Goal: Information Seeking & Learning: Find specific fact

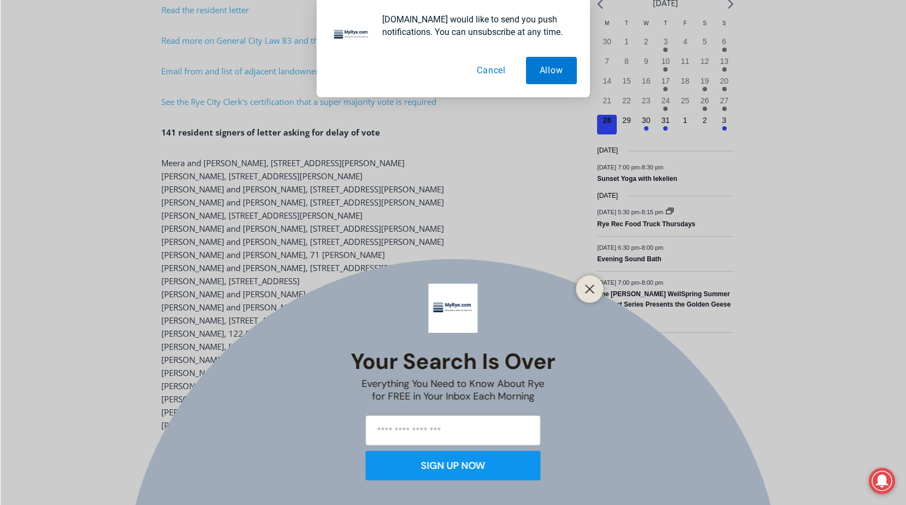
scroll to position [1345, 0]
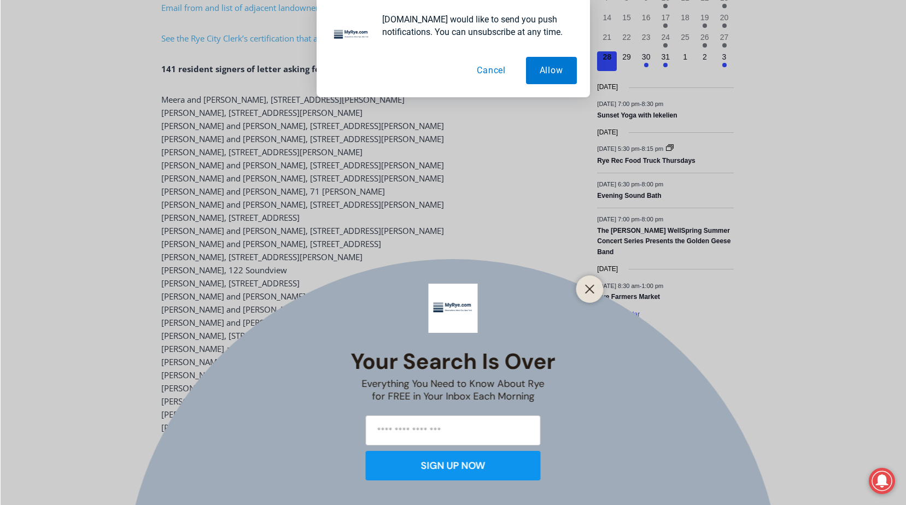
click at [580, 287] on div at bounding box center [589, 289] width 27 height 27
click at [589, 288] on line "Close" at bounding box center [590, 289] width 8 height 8
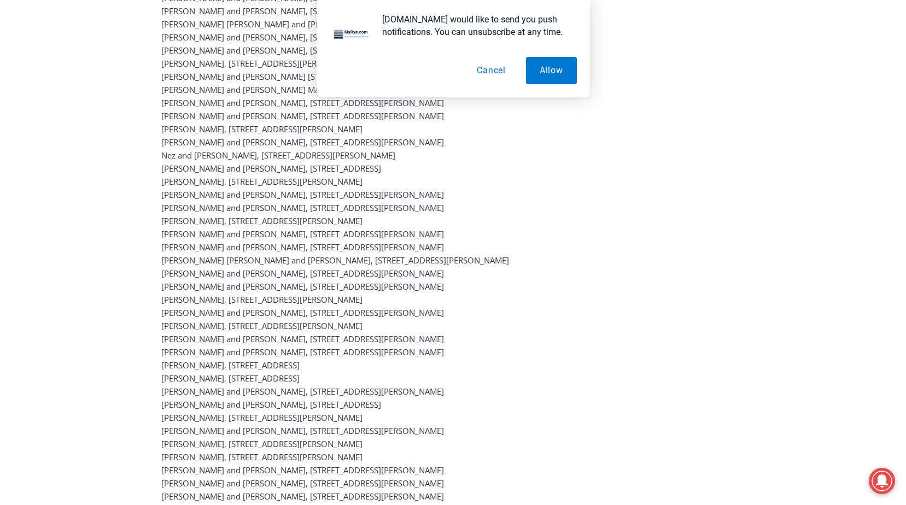
scroll to position [1947, 0]
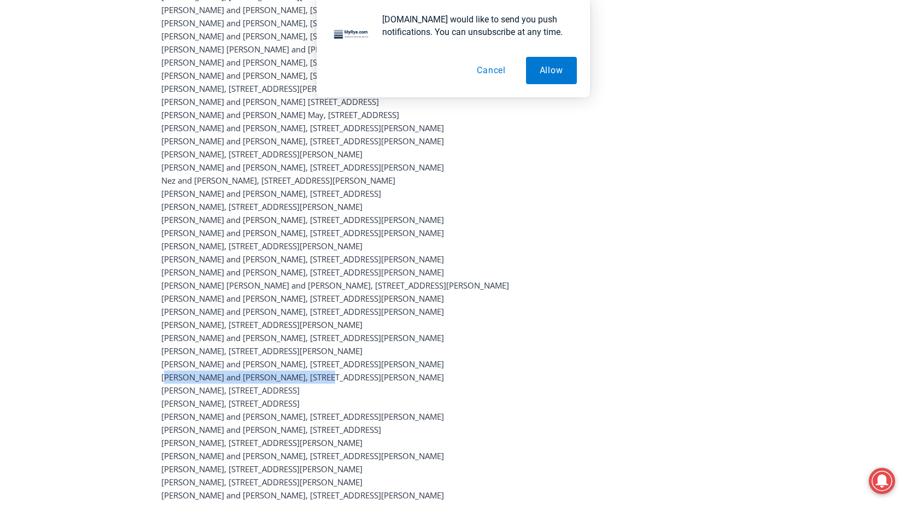
drag, startPoint x: 162, startPoint y: 332, endPoint x: 326, endPoint y: 332, distance: 164.0
click at [326, 332] on p "Meera and Anupam Agarwal, 1 Osborn Rd Peter Archer, 43 Mead Place Daniela Arred…" at bounding box center [359, 35] width 396 height 1089
drag, startPoint x: 326, startPoint y: 332, endPoint x: 310, endPoint y: 360, distance: 32.1
click at [310, 360] on p "Meera and Anupam Agarwal, 1 Osborn Rd Peter Archer, 43 Mead Place Daniela Arred…" at bounding box center [359, 35] width 396 height 1089
click at [161, 331] on p "Meera and Anupam Agarwal, 1 Osborn Rd Peter Archer, 43 Mead Place Daniela Arred…" at bounding box center [359, 35] width 396 height 1089
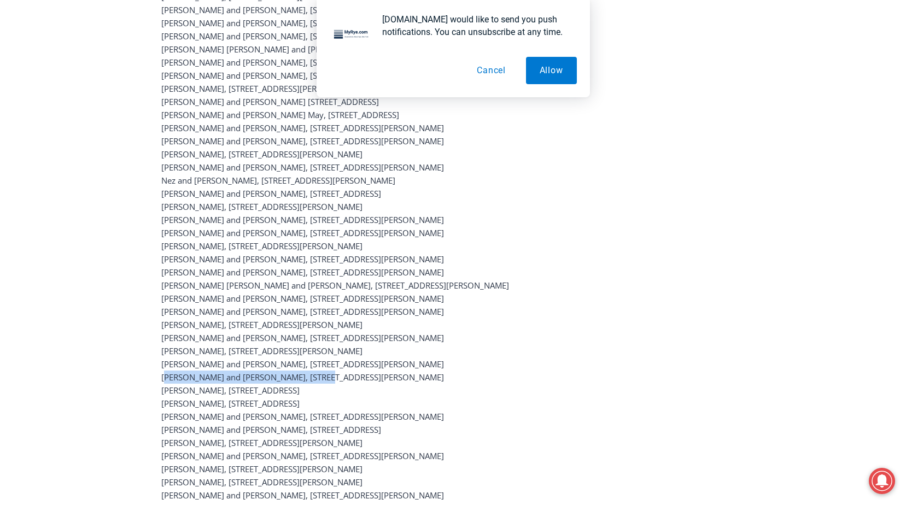
drag, startPoint x: 164, startPoint y: 330, endPoint x: 349, endPoint y: 334, distance: 186.0
click at [349, 334] on p "Meera and Anupam Agarwal, 1 Osborn Rd Peter Archer, 43 Mead Place Daniela Arred…" at bounding box center [359, 35] width 396 height 1089
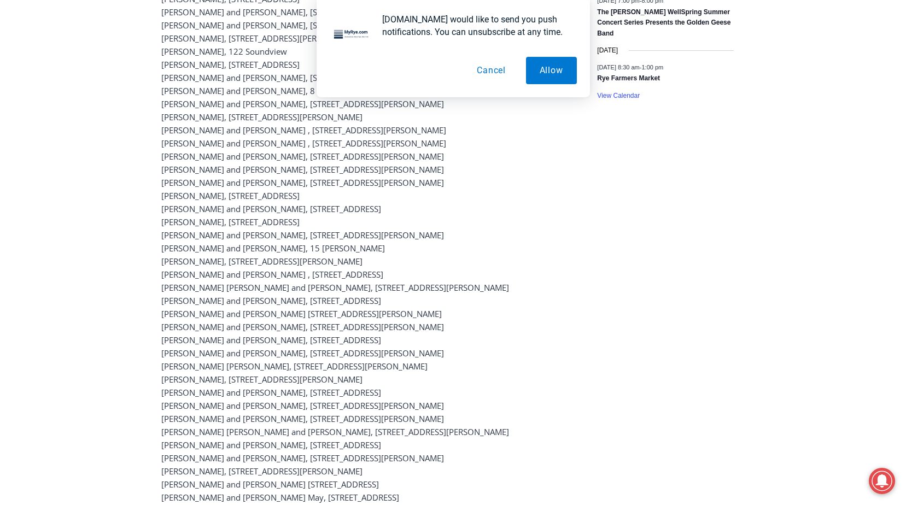
scroll to position [1509, 0]
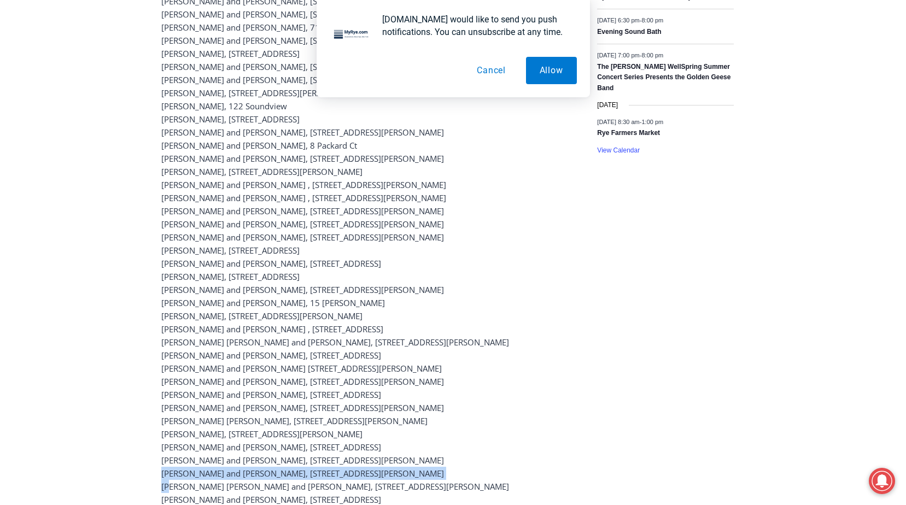
drag, startPoint x: 165, startPoint y: 441, endPoint x: 326, endPoint y: 434, distance: 161.4
click at [326, 434] on p "Meera and Anupam Agarwal, 1 Osborn Rd Peter Archer, 43 Mead Place Daniela Arred…" at bounding box center [359, 473] width 396 height 1089
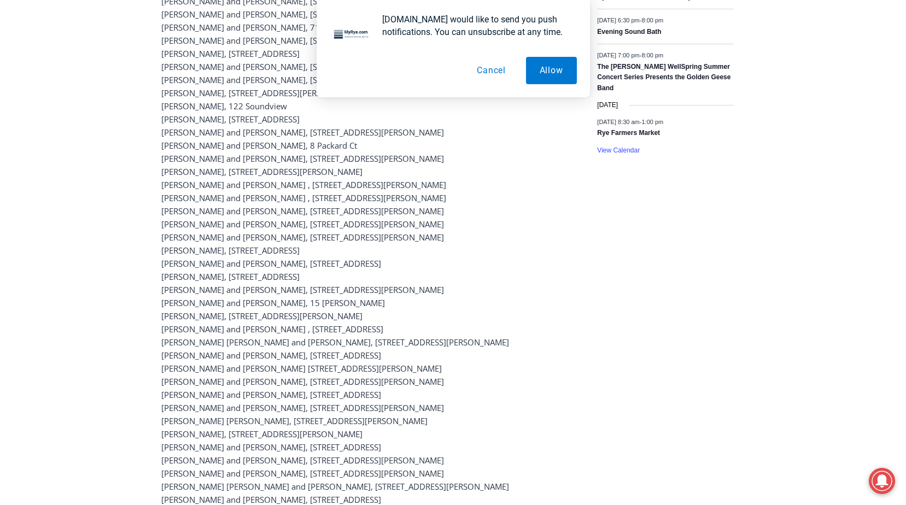
drag, startPoint x: 326, startPoint y: 434, endPoint x: 191, endPoint y: 440, distance: 135.2
click at [227, 434] on p "Meera and Anupam Agarwal, 1 Osborn Rd Peter Archer, 43 Mead Place Daniela Arred…" at bounding box center [359, 473] width 396 height 1089
drag, startPoint x: 162, startPoint y: 440, endPoint x: 336, endPoint y: 441, distance: 173.3
click at [336, 441] on p "Meera and Anupam Agarwal, 1 Osborn Rd Peter Archer, 43 Mead Place Daniela Arred…" at bounding box center [359, 473] width 396 height 1089
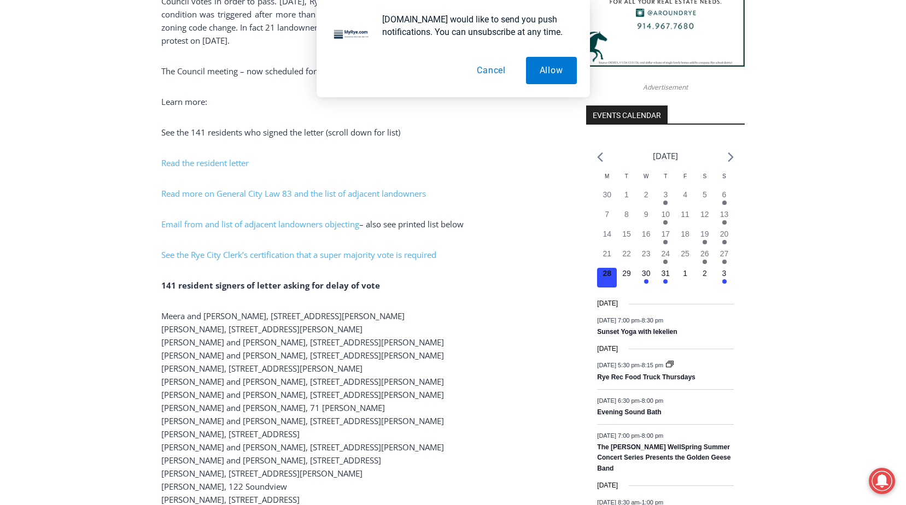
scroll to position [1126, 0]
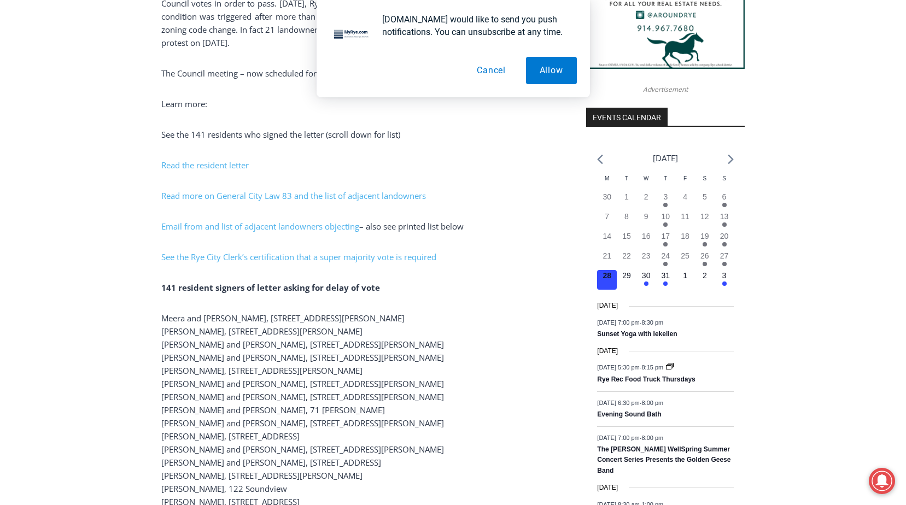
click at [495, 70] on button "Cancel" at bounding box center [491, 70] width 56 height 27
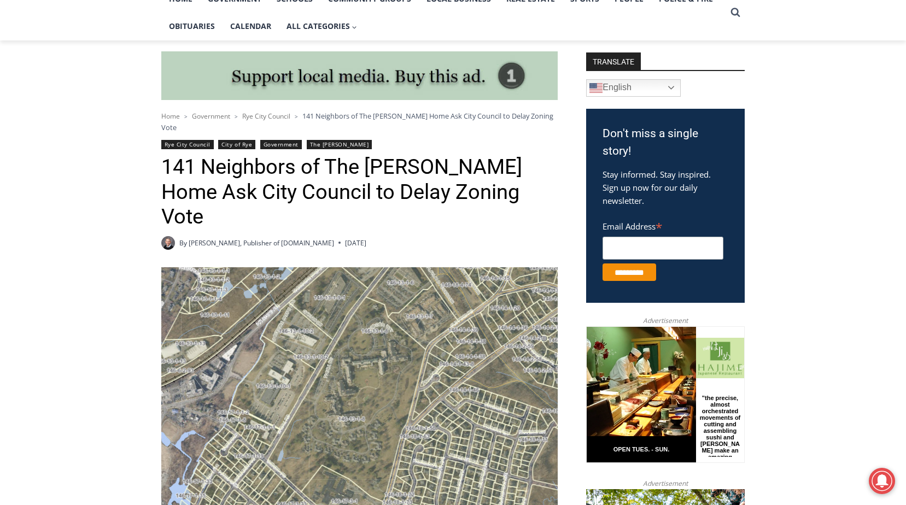
scroll to position [0, 0]
